Goal: Navigation & Orientation: Find specific page/section

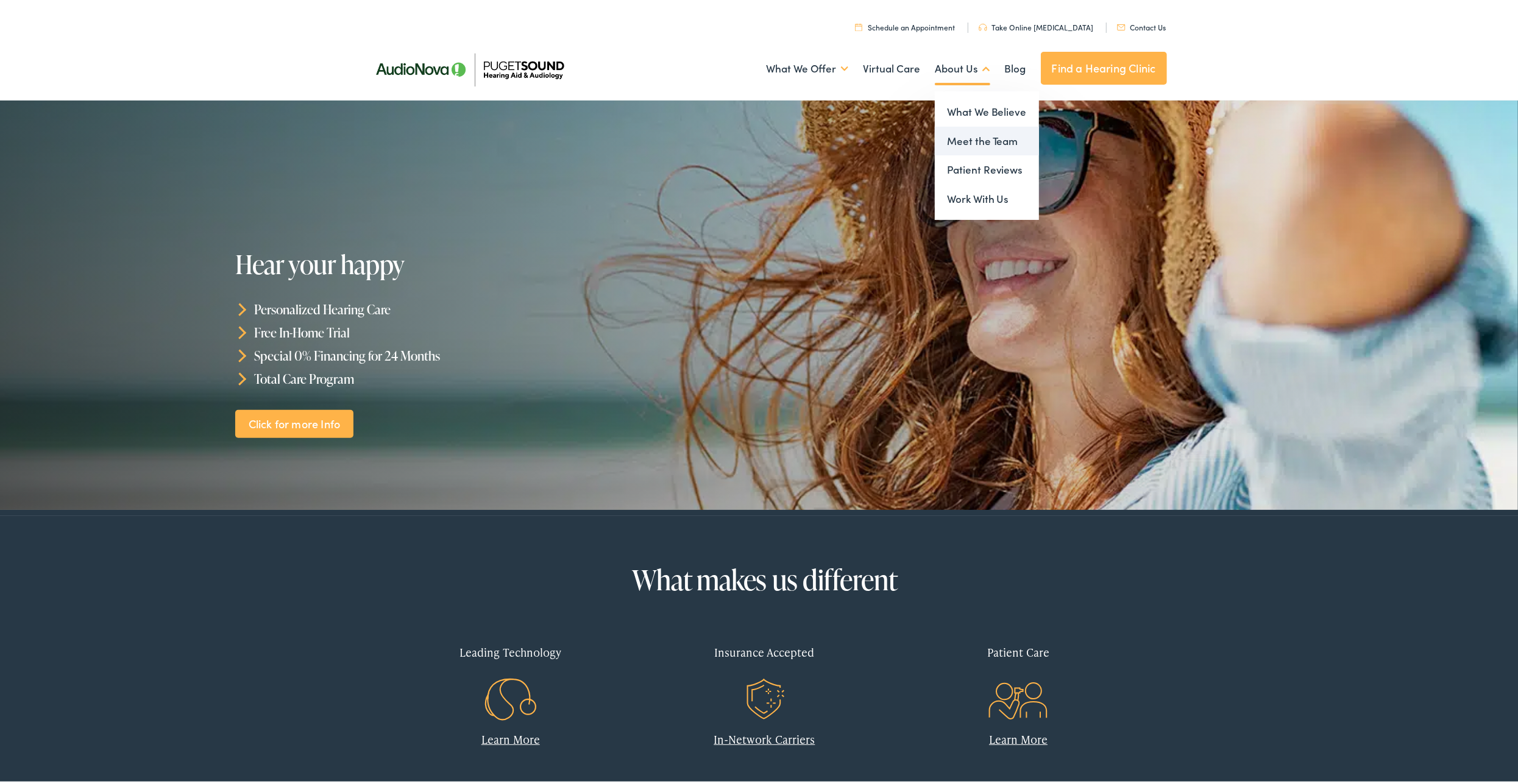
click at [966, 138] on link "Meet the Team" at bounding box center [986, 138] width 105 height 29
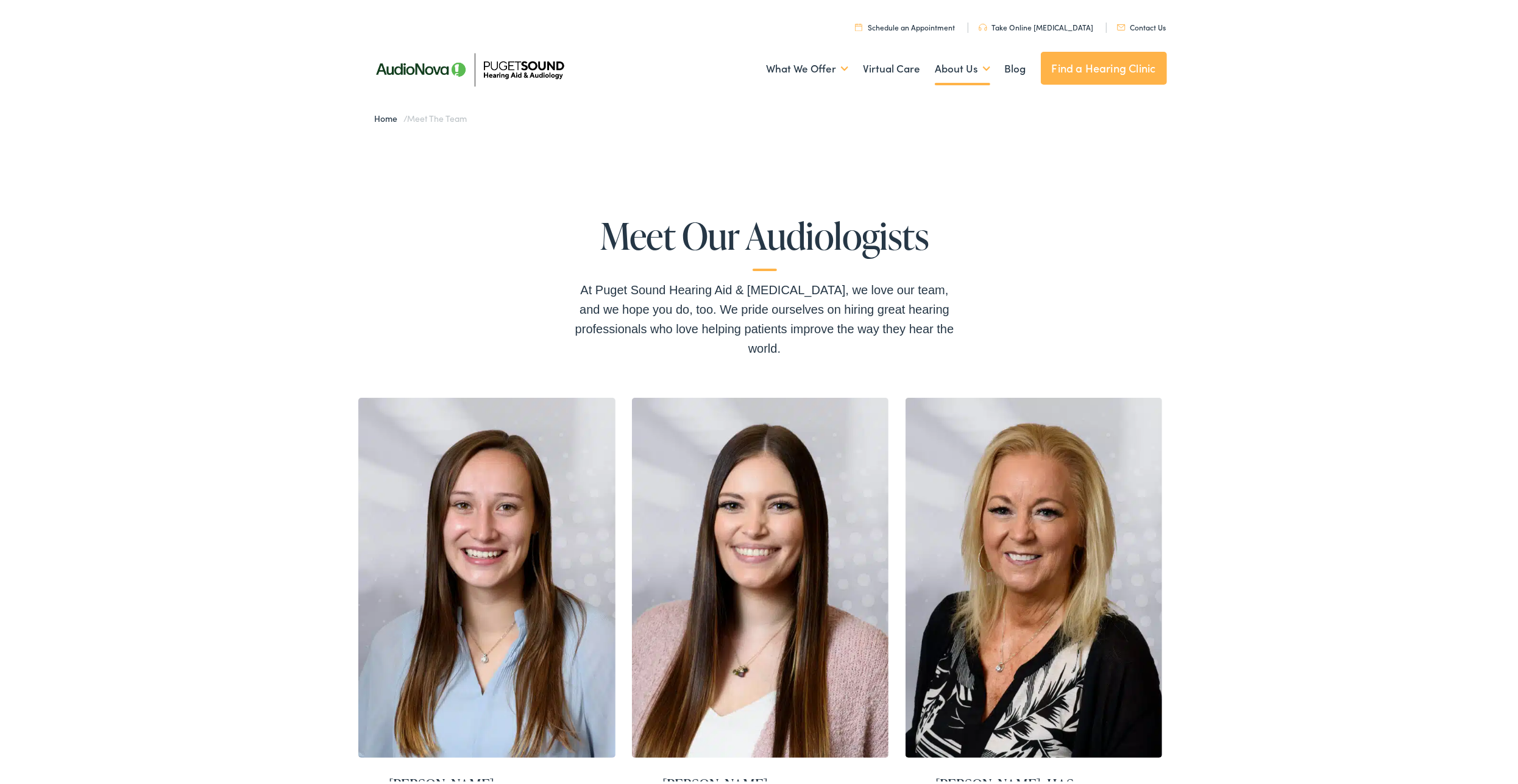
click at [1091, 67] on link "Find a Hearing Clinic" at bounding box center [1104, 65] width 126 height 33
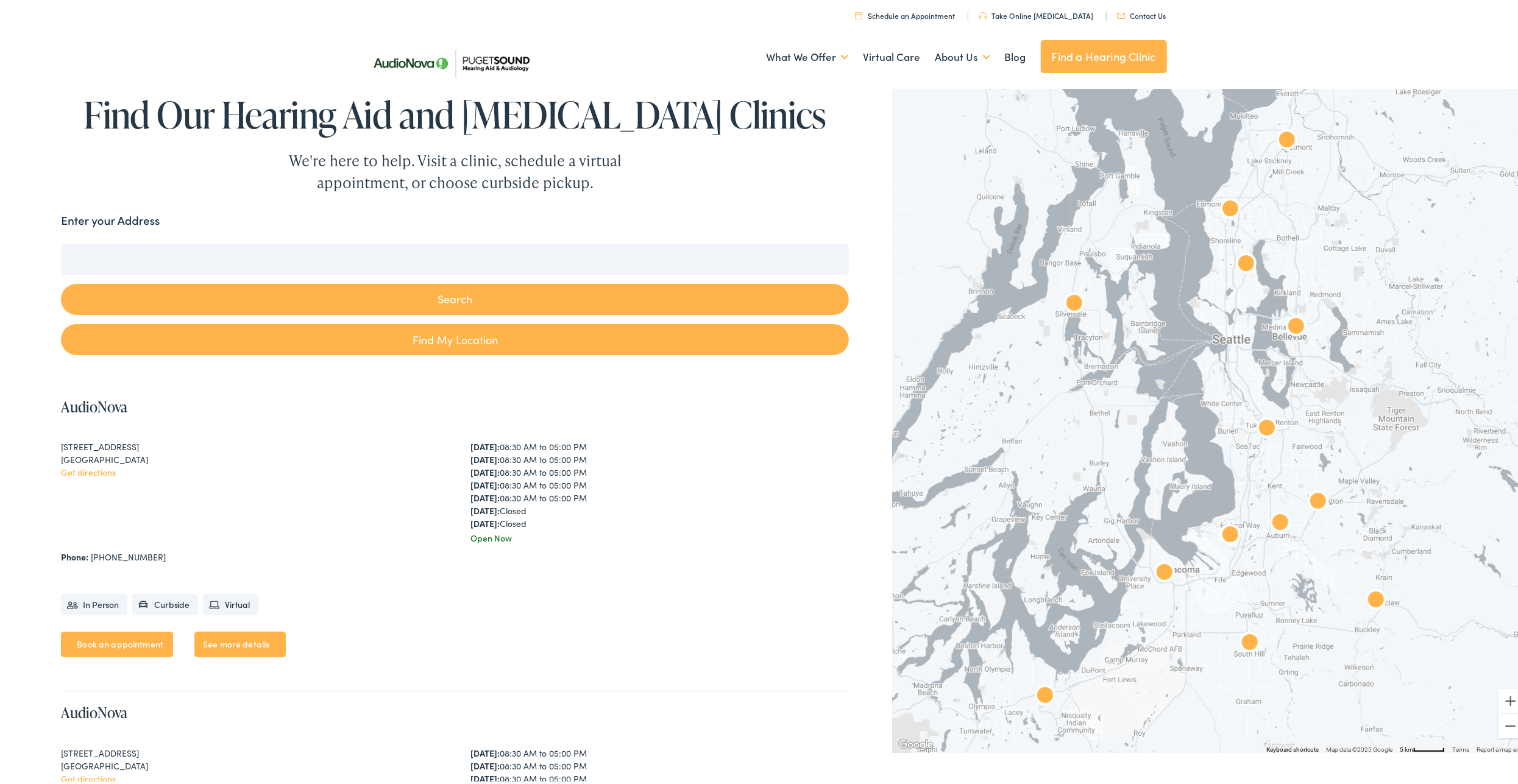
click at [193, 256] on input "Enter your Address" at bounding box center [455, 256] width 788 height 31
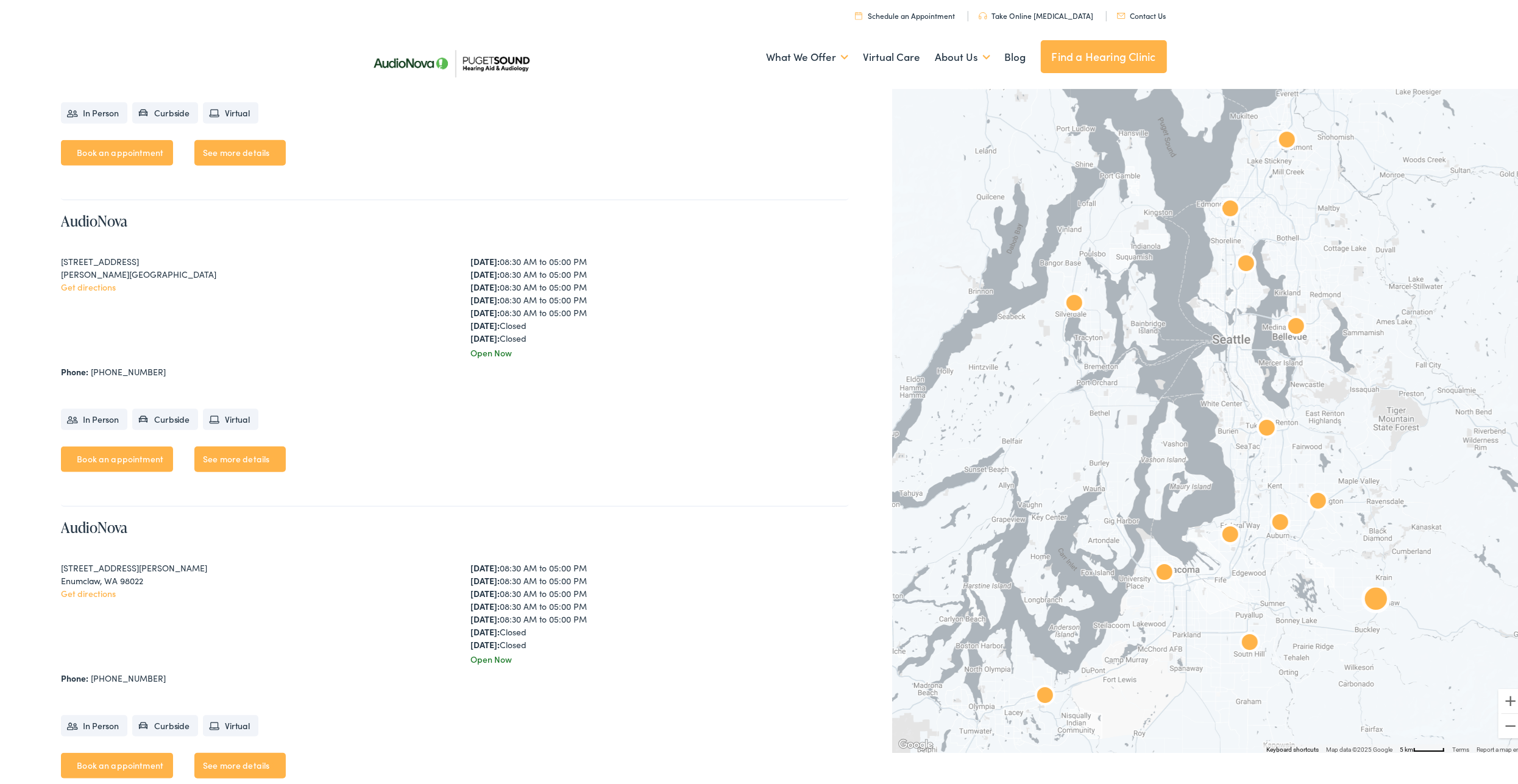
scroll to position [760, 0]
